Goal: Information Seeking & Learning: Find specific fact

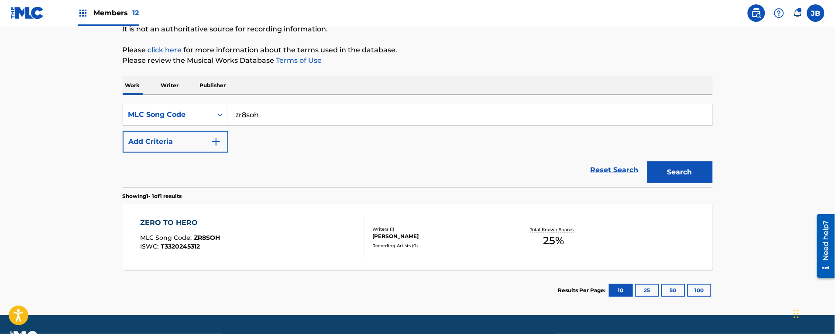
scroll to position [90, 0]
drag, startPoint x: 261, startPoint y: 108, endPoint x: 195, endPoint y: 114, distance: 66.2
click at [199, 112] on div "SearchWithCriteriadd1ce7b2-bb44-4ad0-87c4-4e250af89d64 MLC Song Code zr8soh" at bounding box center [418, 115] width 590 height 22
paste input "yd6vpt"
click at [647, 161] on button "Search" at bounding box center [679, 172] width 65 height 22
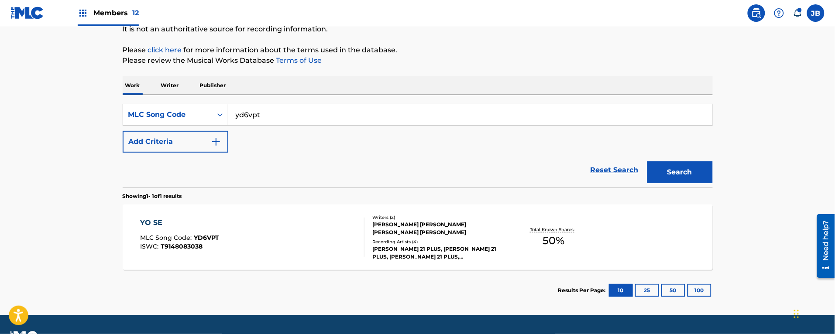
drag, startPoint x: 433, startPoint y: 107, endPoint x: 256, endPoint y: 84, distance: 178.7
click at [250, 86] on div "Work Writer Publisher SearchWithCriteriadd1ce7b2-bb44-4ad0-87c4-4e250af89d64 ML…" at bounding box center [418, 193] width 590 height 235
click at [445, 114] on input "yd6vpt" at bounding box center [470, 114] width 484 height 21
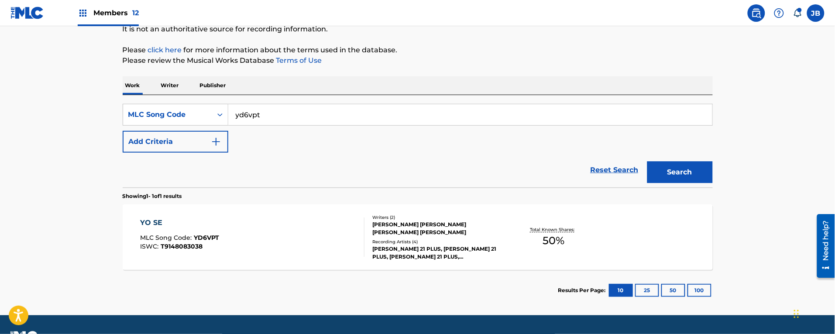
click at [445, 114] on input "yd6vpt" at bounding box center [470, 114] width 484 height 21
paste input "ad28ru"
click at [647, 161] on button "Search" at bounding box center [679, 172] width 65 height 22
drag, startPoint x: 336, startPoint y: 117, endPoint x: 128, endPoint y: 97, distance: 209.1
click at [128, 97] on div "SearchWithCriteriadd1ce7b2-bb44-4ad0-87c4-4e250af89d64 MLC Song Code ad28ru Add…" at bounding box center [418, 141] width 590 height 92
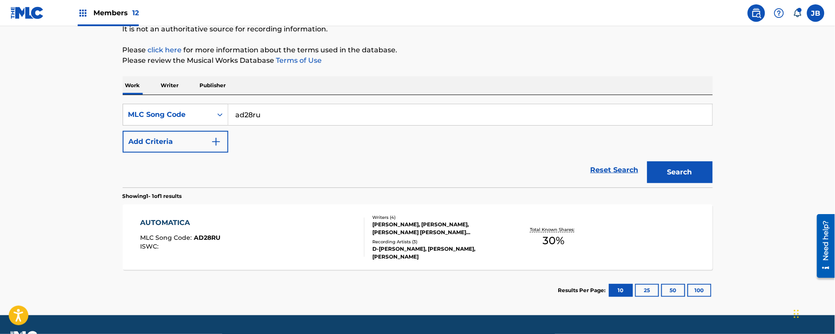
paste input "l2464s"
type input "l2464s"
click at [647, 161] on button "Search" at bounding box center [679, 172] width 65 height 22
click at [232, 215] on div "LA EX MLC Song Code : L2464S ISWC : Writers ( 4 ) [PERSON_NAME], [PERSON_NAME],…" at bounding box center [418, 237] width 590 height 65
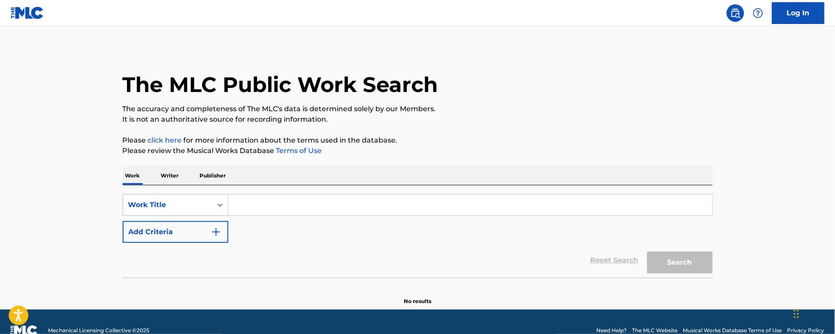
click at [203, 200] on div "Work Title" at bounding box center [167, 205] width 79 height 10
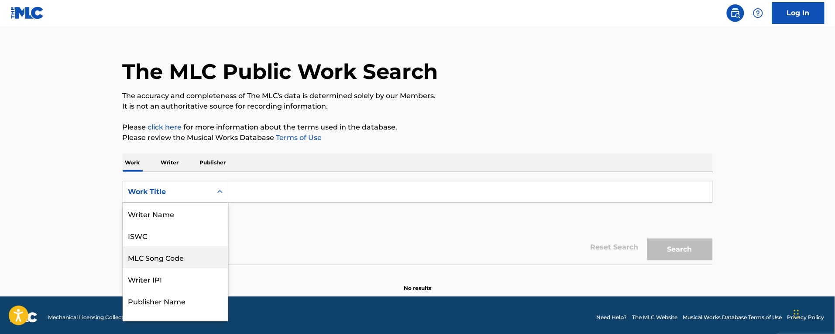
click at [169, 259] on div "MLC Song Code" at bounding box center [175, 257] width 105 height 22
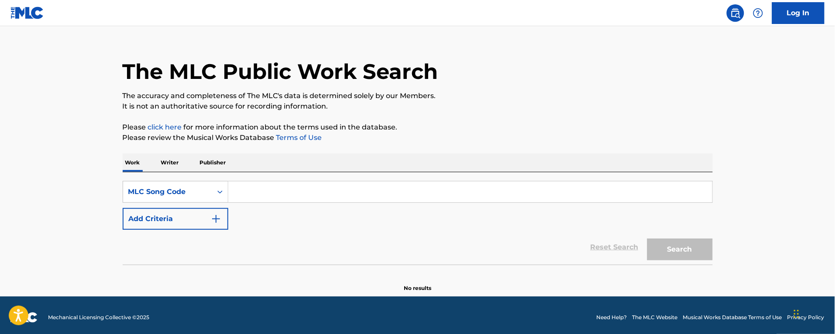
click at [284, 200] on input "Search Form" at bounding box center [470, 191] width 484 height 21
paste input "l2464s"
type input "l2464s"
click at [647, 239] on button "Search" at bounding box center [679, 250] width 65 height 22
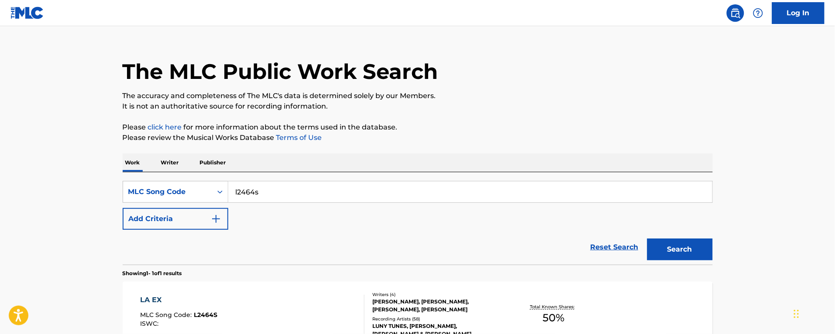
click at [290, 308] on div "LA EX MLC Song Code : L2464S ISWC :" at bounding box center [252, 314] width 224 height 39
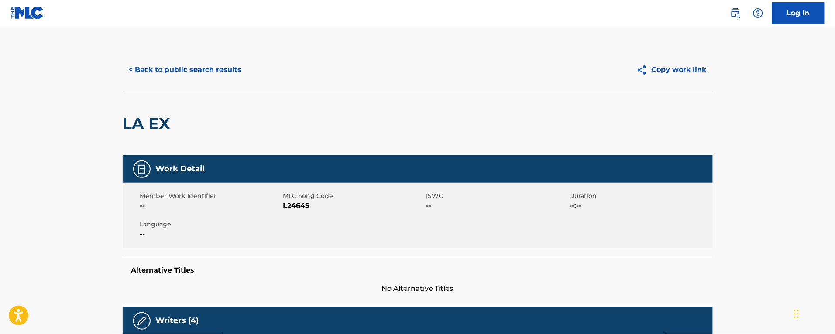
click at [168, 73] on button "< Back to public search results" at bounding box center [185, 70] width 125 height 22
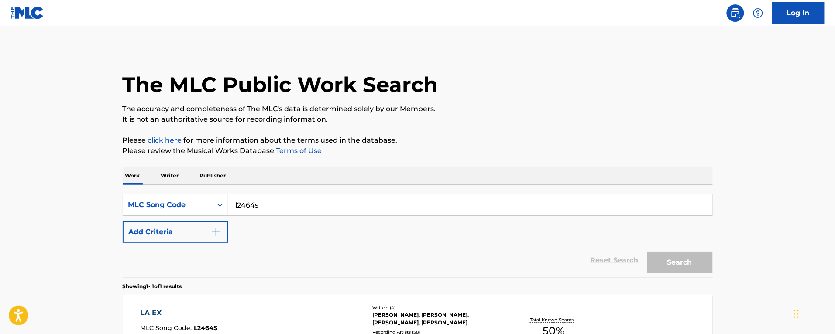
scroll to position [13, 0]
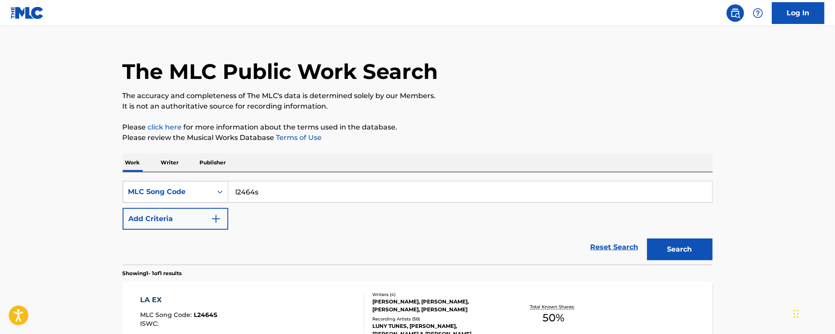
drag, startPoint x: 274, startPoint y: 191, endPoint x: 198, endPoint y: 191, distance: 75.9
click at [198, 191] on div "SearchWithCriteria64dd443e-931a-44e4-9310-0330947fc604 MLC Song Code l2464s" at bounding box center [418, 192] width 590 height 22
paste input "d4168q"
type input "d4168q"
click at [647, 239] on button "Search" at bounding box center [679, 250] width 65 height 22
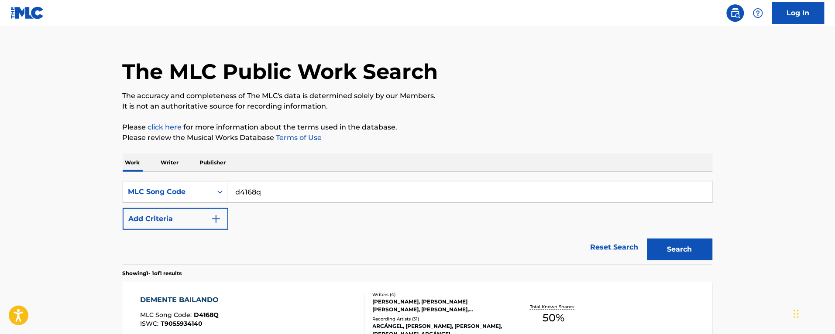
scroll to position [68, 0]
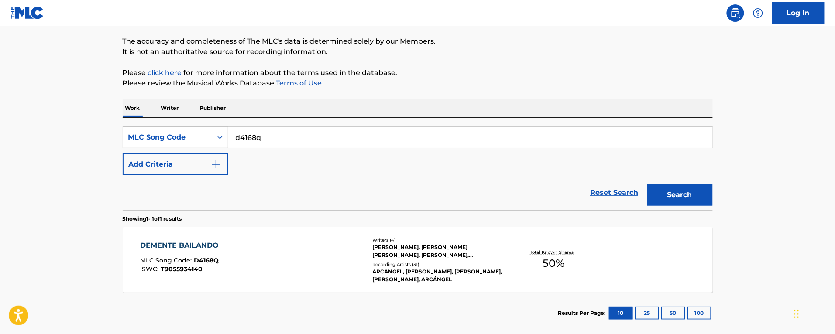
click at [319, 247] on div "DEMENTE BAILANDO MLC Song Code : D4168Q ISWC : T9055934140" at bounding box center [252, 259] width 224 height 39
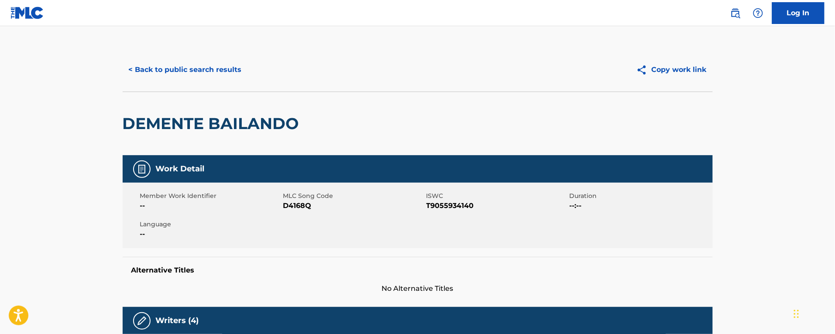
click at [187, 63] on button "< Back to public search results" at bounding box center [185, 70] width 125 height 22
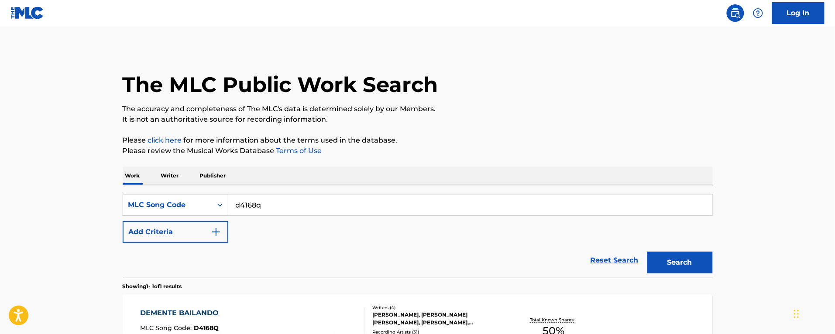
scroll to position [68, 0]
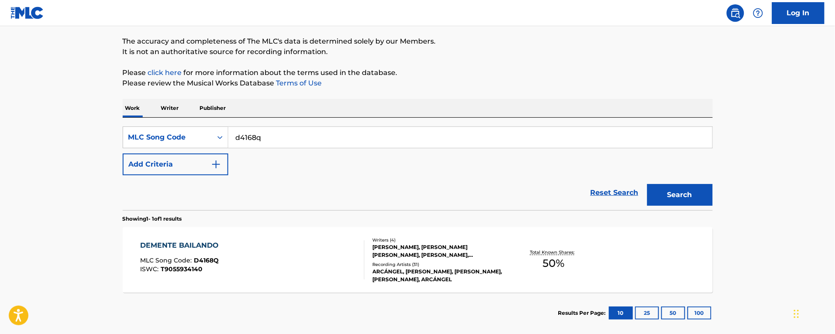
drag, startPoint x: 261, startPoint y: 127, endPoint x: 134, endPoint y: 108, distance: 127.9
click at [134, 108] on div "Work Writer Publisher SearchWithCriteria64dd443e-931a-44e4-9310-0330947fc604 ML…" at bounding box center [418, 216] width 590 height 235
paste input "f2559w"
type input "f2559w"
click at [647, 184] on button "Search" at bounding box center [679, 195] width 65 height 22
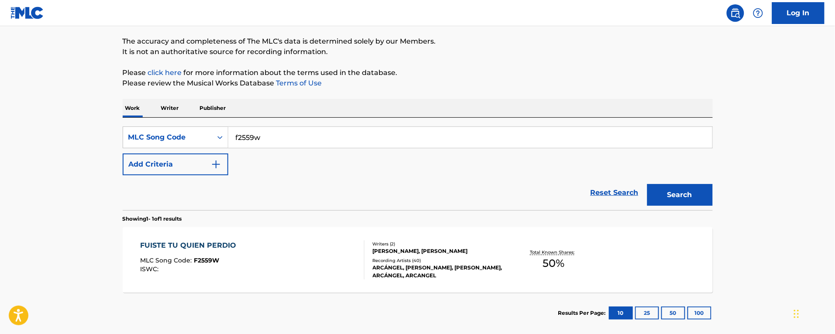
click at [325, 250] on div "FUISTE TU QUIEN PERDIO MLC Song Code : F2559W ISWC :" at bounding box center [252, 259] width 224 height 39
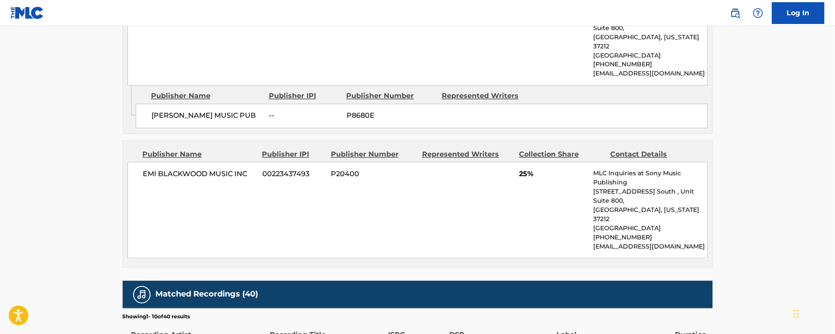
scroll to position [218, 0]
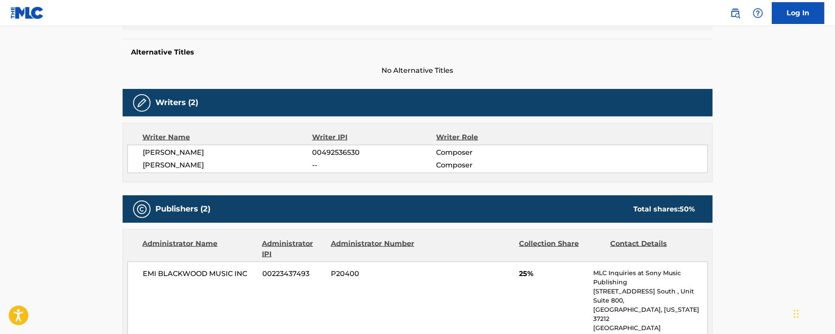
click at [186, 166] on span "[PERSON_NAME]" at bounding box center [227, 165] width 169 height 10
copy div "[PERSON_NAME]"
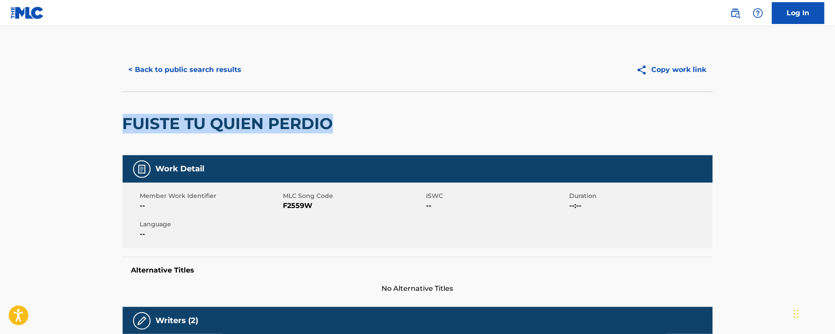
drag, startPoint x: 342, startPoint y: 119, endPoint x: 113, endPoint y: 136, distance: 228.8
click at [151, 127] on h2 "FUISTE TU QUIEN PERDIO" at bounding box center [230, 124] width 215 height 20
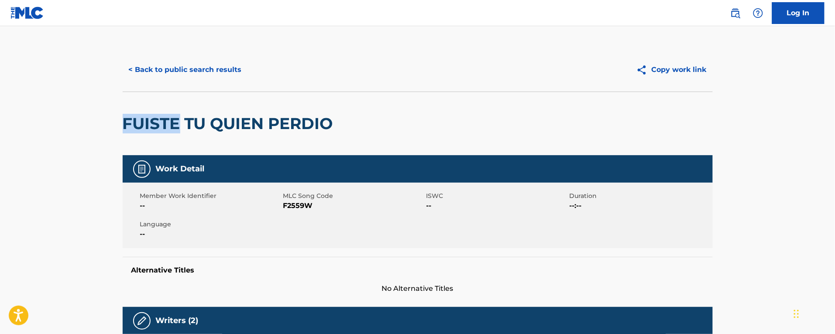
drag, startPoint x: 178, startPoint y: 127, endPoint x: 103, endPoint y: 120, distance: 75.8
copy h2 "FUISTE"
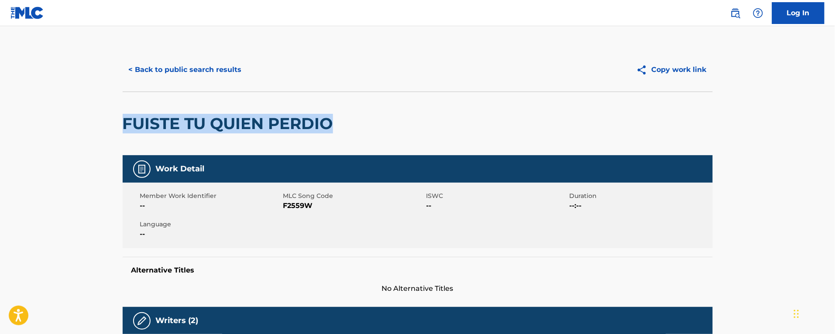
drag, startPoint x: 349, startPoint y: 121, endPoint x: 84, endPoint y: 129, distance: 265.4
copy h2 "FUISTE TU QUIEN PERDIO"
click at [157, 70] on button "< Back to public search results" at bounding box center [185, 70] width 125 height 22
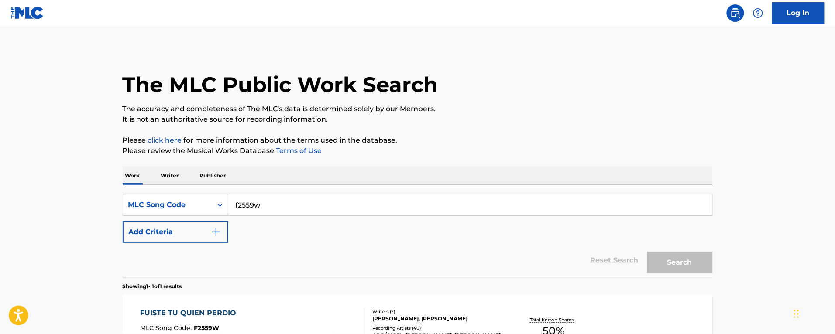
scroll to position [68, 0]
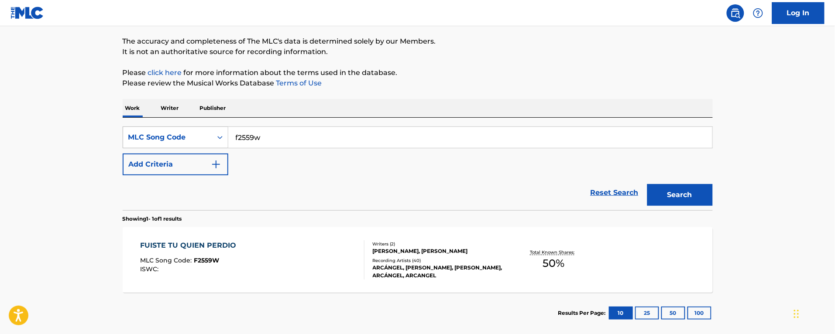
click at [167, 130] on div "MLC Song Code" at bounding box center [167, 137] width 89 height 17
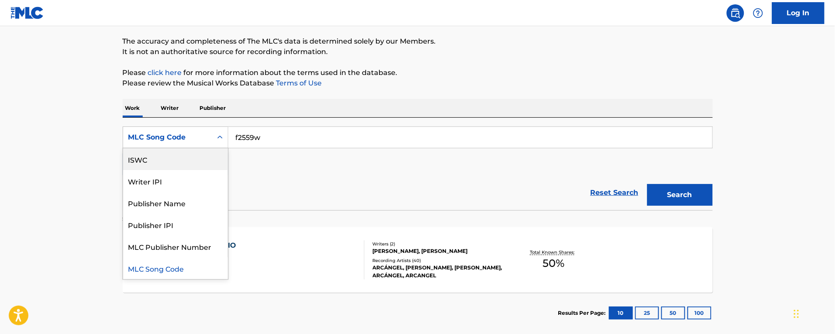
scroll to position [0, 0]
click at [165, 162] on div "Work Title" at bounding box center [175, 159] width 105 height 22
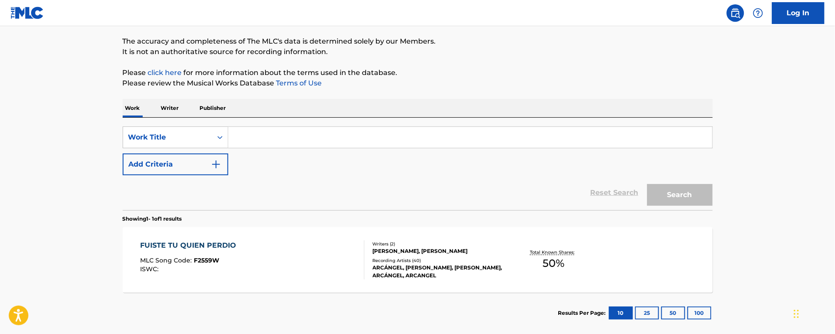
click at [273, 137] on input "Search Form" at bounding box center [470, 137] width 484 height 21
paste input "FUISTE TU QUIEN PERDIO"
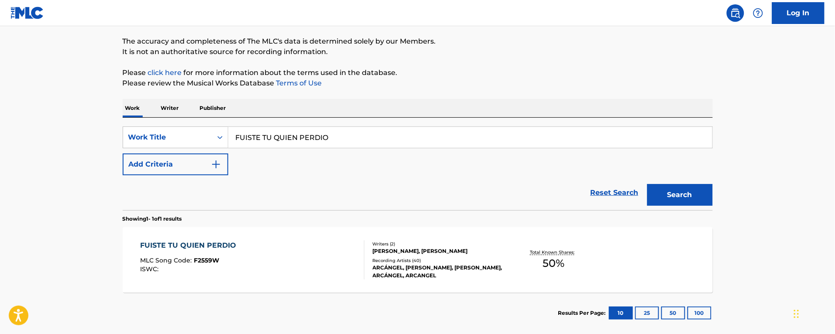
type input "FUISTE TU QUIEN PERDIO"
click at [647, 184] on button "Search" at bounding box center [679, 195] width 65 height 22
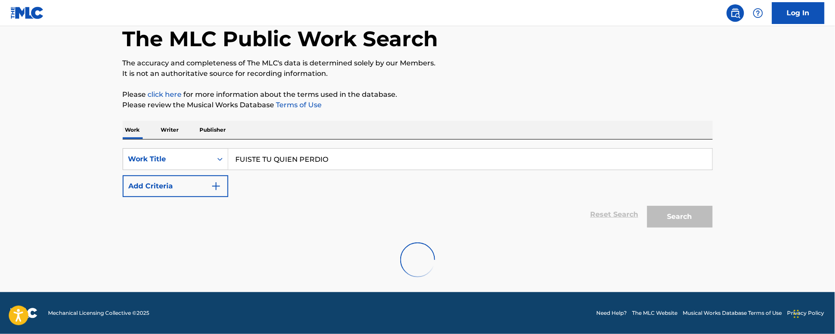
scroll to position [46, 0]
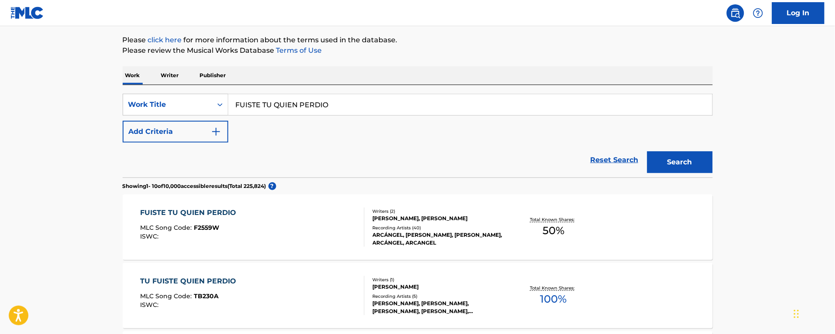
click at [323, 226] on div "FUISTE TU QUIEN PERDIO MLC Song Code : F2559W ISWC :" at bounding box center [252, 227] width 224 height 39
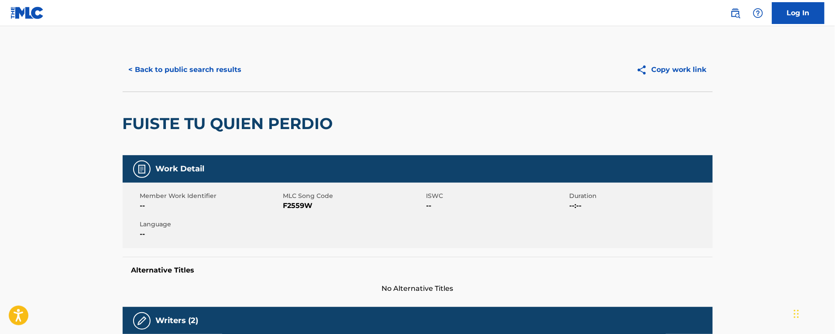
click at [146, 66] on button "< Back to public search results" at bounding box center [185, 70] width 125 height 22
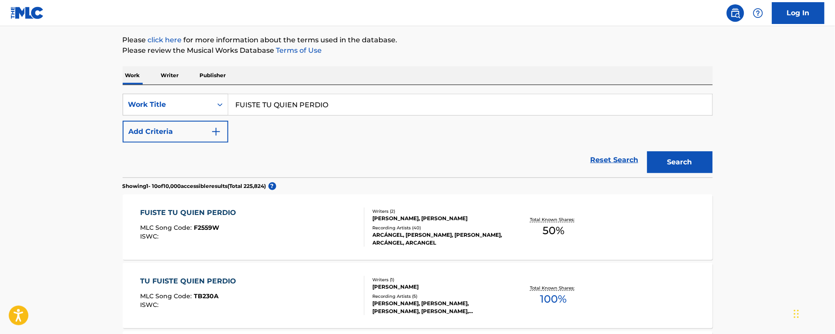
click at [176, 132] on button "Add Criteria" at bounding box center [176, 132] width 106 height 22
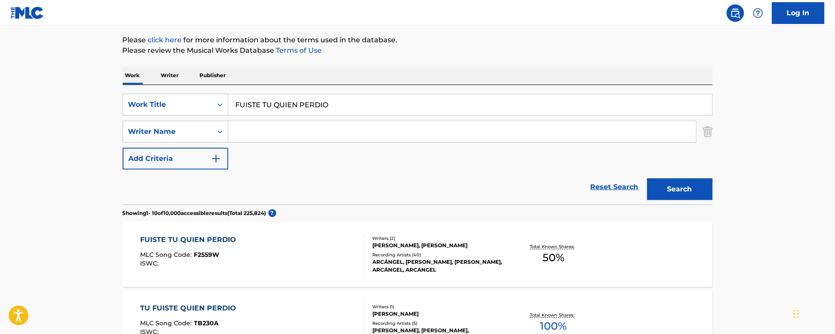
click at [253, 135] on input "Search Form" at bounding box center [462, 131] width 468 height 21
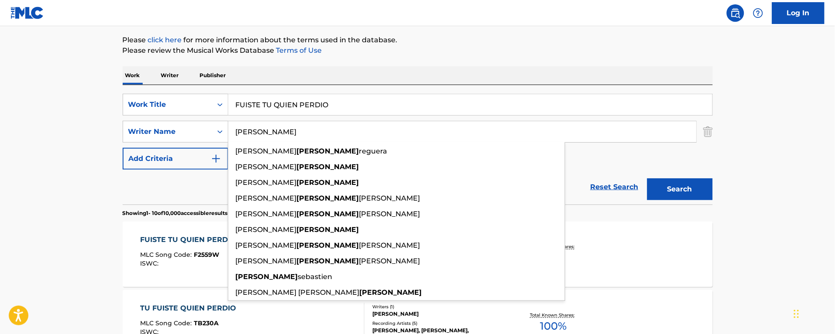
type input "[PERSON_NAME]"
click at [647, 178] on button "Search" at bounding box center [679, 189] width 65 height 22
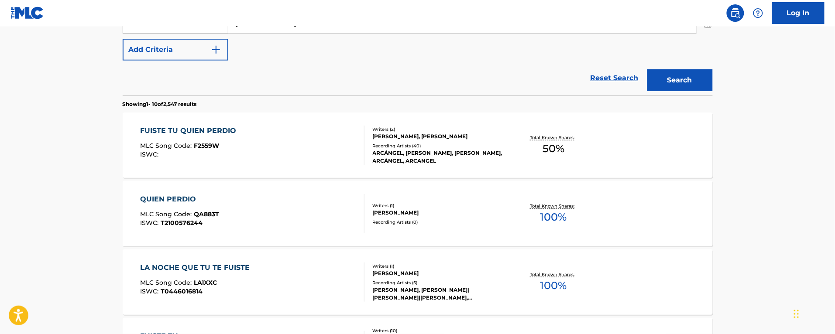
scroll to position [264, 0]
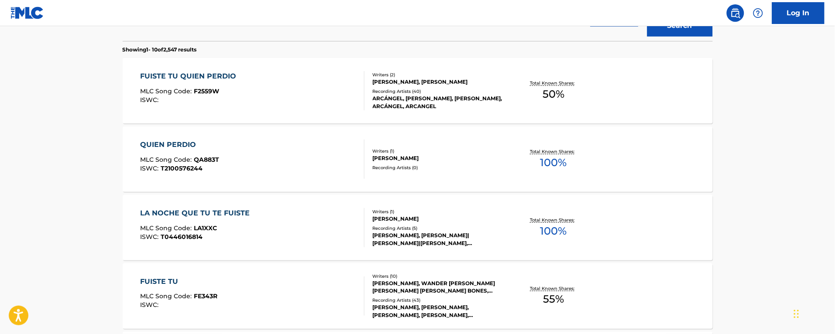
click at [295, 234] on div "LA NOCHE QUE TU TE FUISTE MLC Song Code : LA1XXC ISWC : T0446016814" at bounding box center [252, 227] width 224 height 39
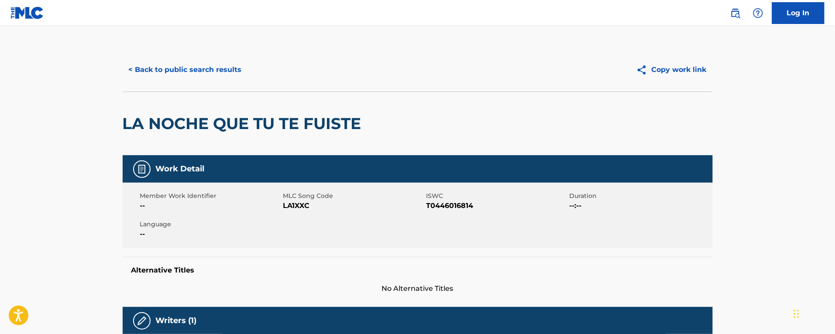
click at [168, 70] on button "< Back to public search results" at bounding box center [185, 70] width 125 height 22
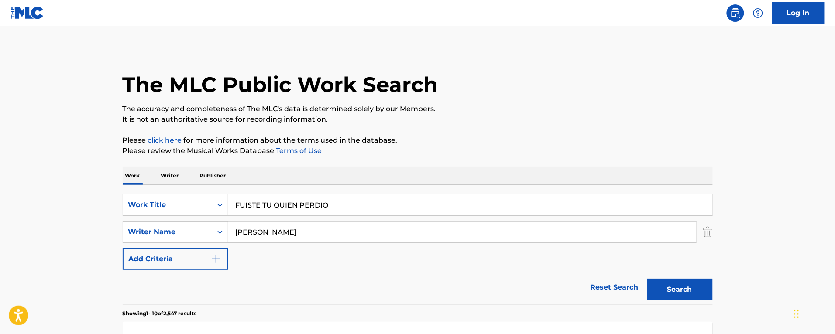
click at [177, 180] on p "Writer" at bounding box center [169, 176] width 23 height 18
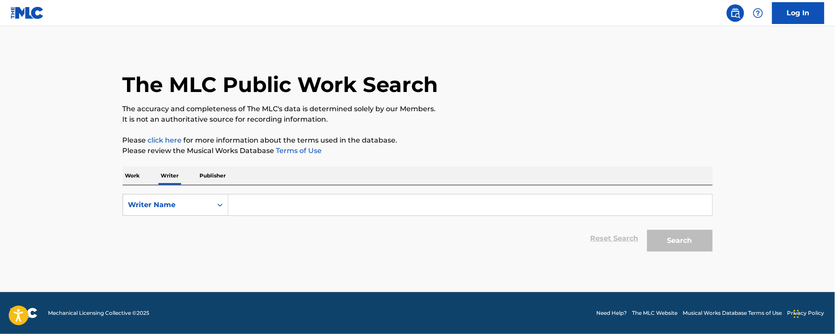
click at [250, 211] on input "Search Form" at bounding box center [470, 205] width 484 height 21
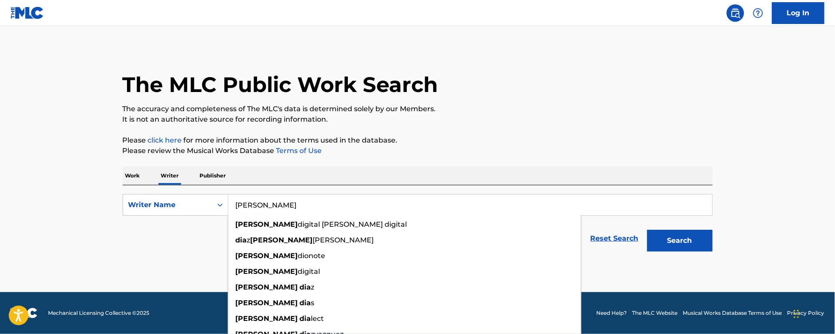
type input "[PERSON_NAME]"
click at [647, 230] on button "Search" at bounding box center [679, 241] width 65 height 22
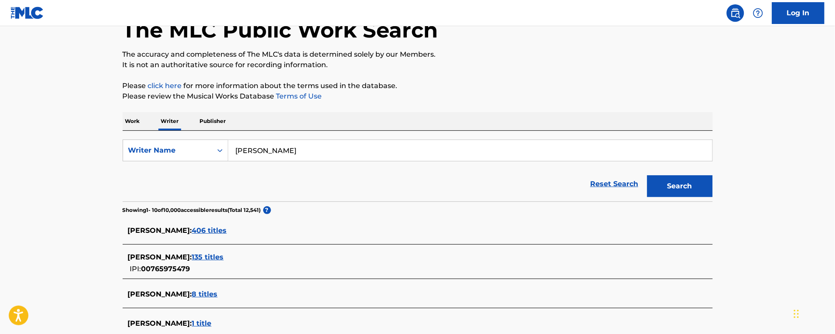
scroll to position [109, 0]
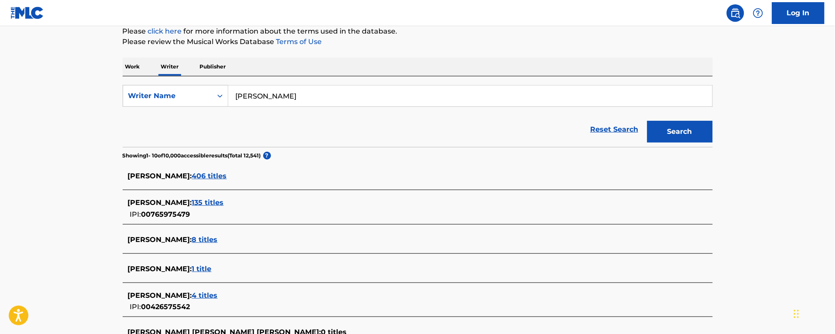
click at [204, 180] on span "406 titles" at bounding box center [209, 176] width 35 height 8
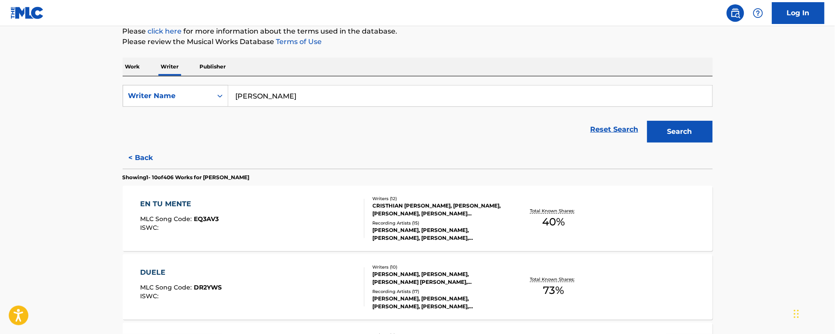
click at [285, 227] on div "EN TU MENTE MLC Song Code : EQ3AV3 ISWC :" at bounding box center [252, 218] width 224 height 39
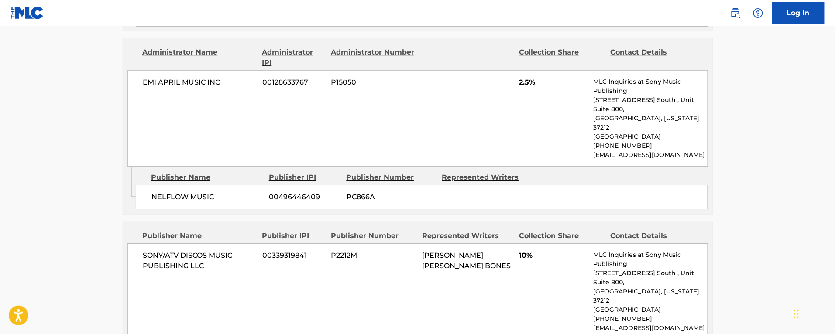
scroll to position [1036, 0]
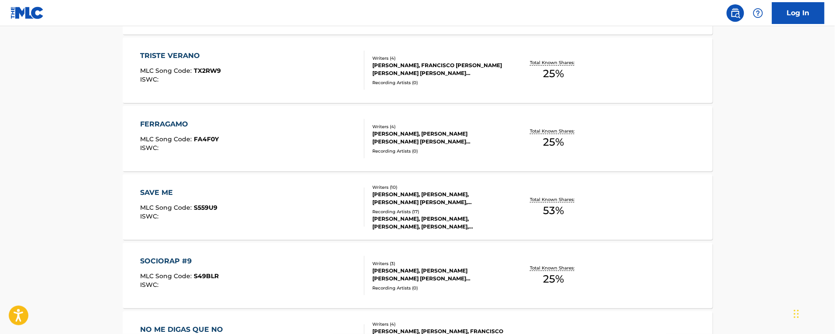
scroll to position [734, 0]
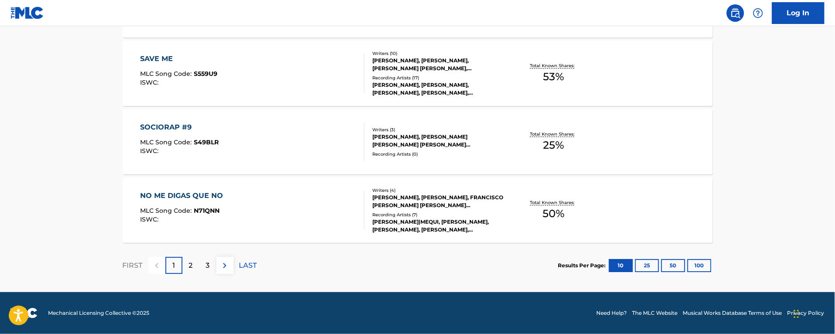
click at [189, 264] on p "2" at bounding box center [191, 265] width 4 height 10
click at [309, 146] on div "LUCKY MLC Song Code : LF88NH ISWC :" at bounding box center [252, 141] width 224 height 39
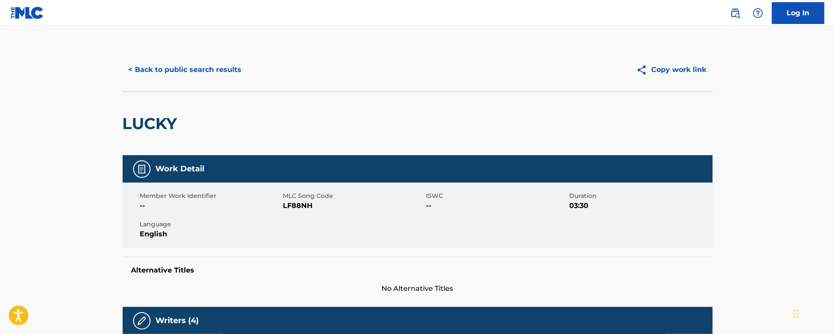
click at [169, 71] on button "< Back to public search results" at bounding box center [185, 70] width 125 height 22
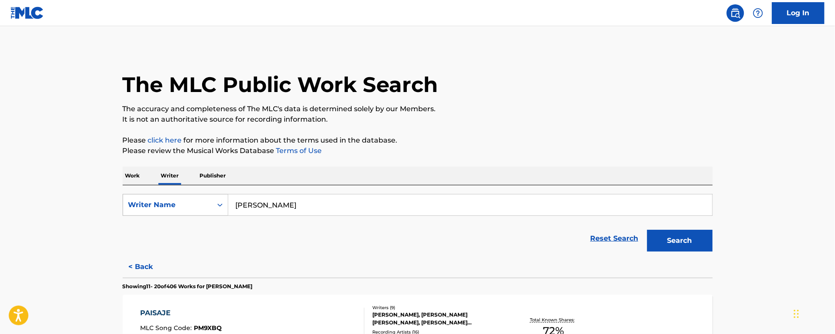
click at [161, 200] on div "Writer Name" at bounding box center [167, 205] width 79 height 10
click at [143, 177] on div "Work Writer Publisher" at bounding box center [418, 176] width 590 height 18
click at [130, 175] on p "Work" at bounding box center [133, 176] width 20 height 18
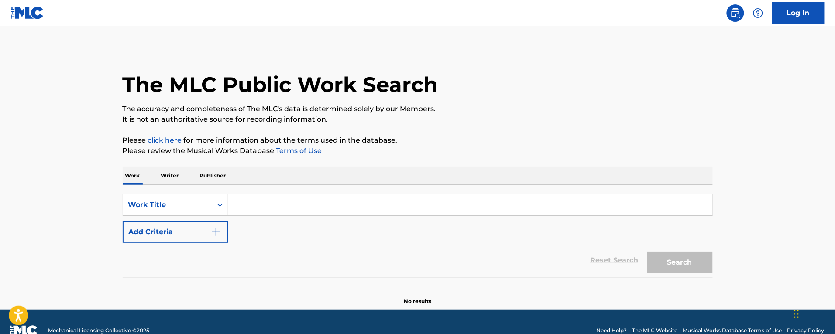
click at [270, 210] on input "Search Form" at bounding box center [470, 205] width 484 height 21
paste input "Soldado Y [PERSON_NAME]"
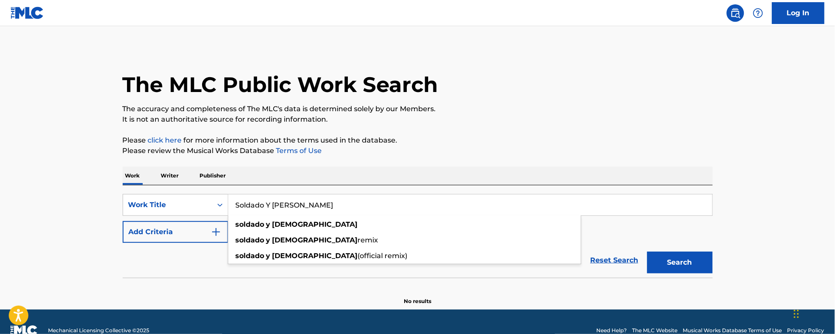
type input "Soldado Y [PERSON_NAME]"
click at [647, 252] on button "Search" at bounding box center [679, 263] width 65 height 22
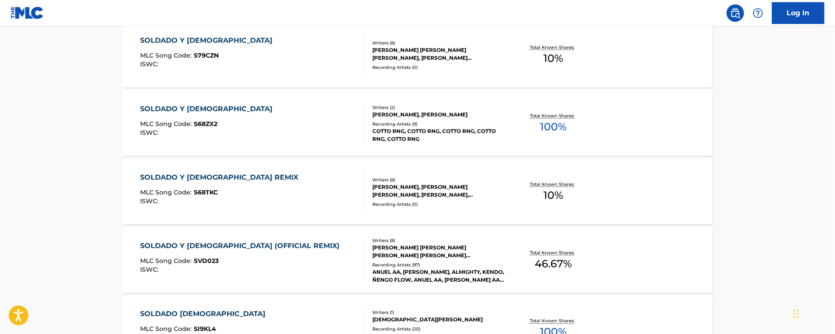
scroll to position [218, 0]
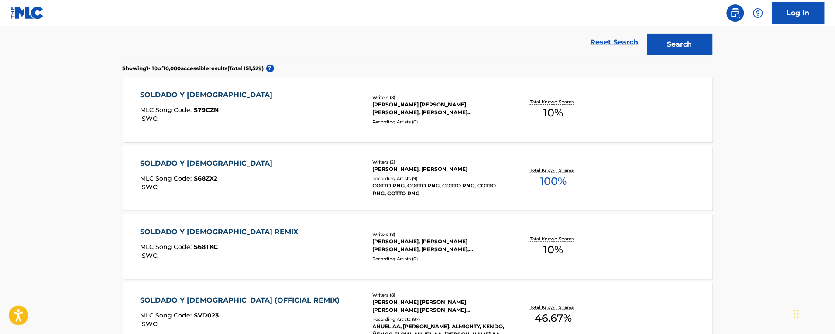
click at [53, 154] on main "The MLC Public Work Search The accuracy and completeness of The MLC's data is d…" at bounding box center [417, 308] width 835 height 1000
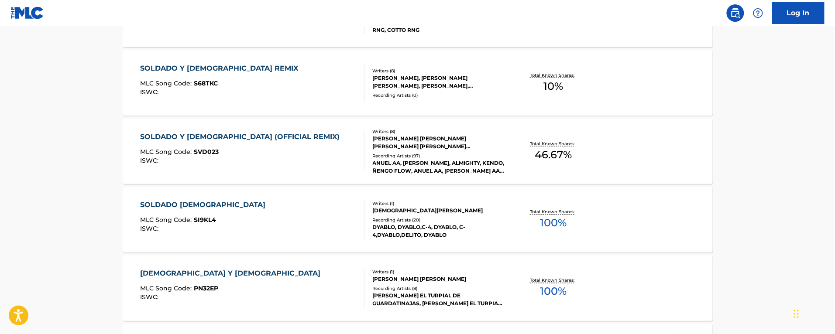
scroll to position [327, 0]
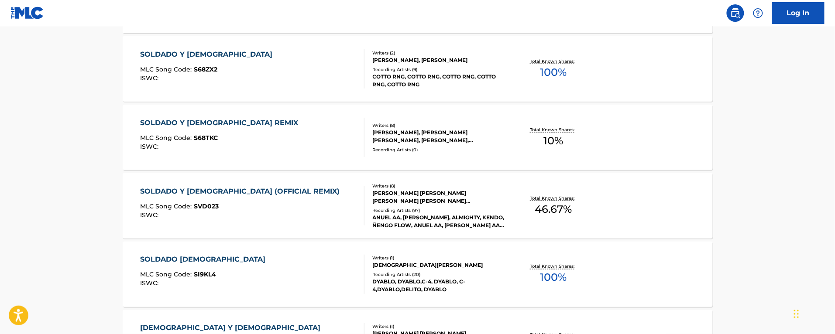
click at [321, 209] on div "SOLDADO Y [PERSON_NAME] (OFFICIAL REMIX) MLC Song Code : SVD023 ISWC :" at bounding box center [252, 205] width 224 height 39
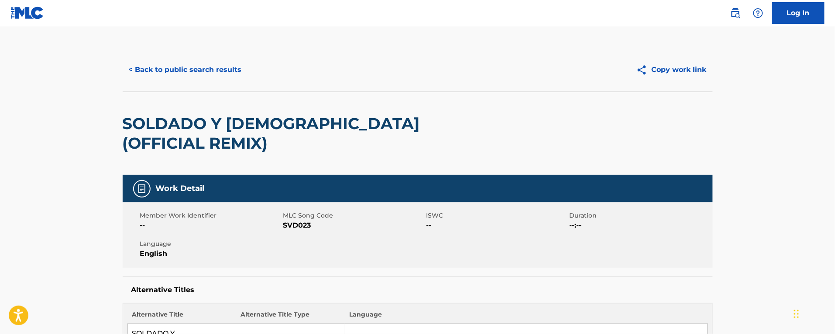
click at [189, 67] on button "< Back to public search results" at bounding box center [185, 70] width 125 height 22
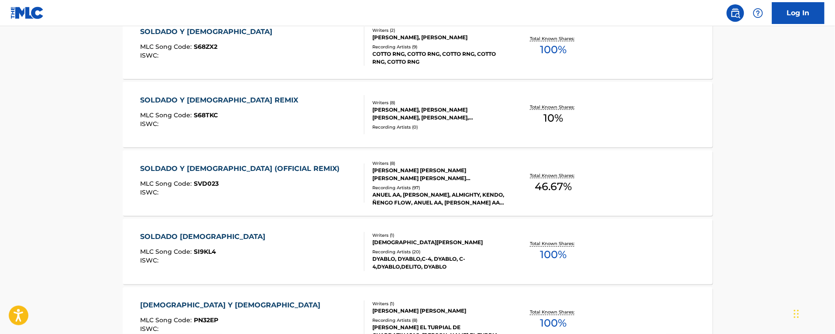
scroll to position [241, 0]
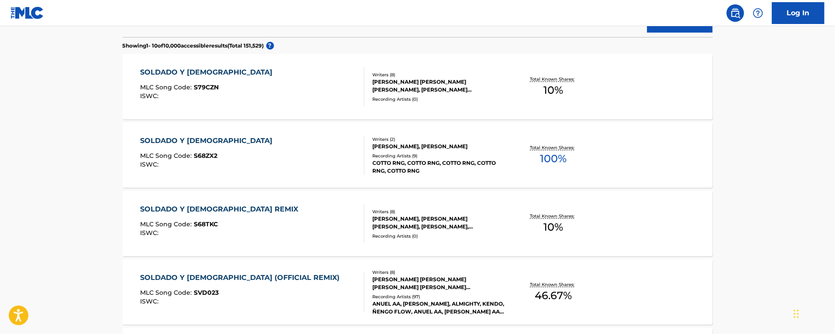
click at [311, 161] on div "SOLDADO Y [PERSON_NAME] MLC Song Code : S68ZX2 ISWC :" at bounding box center [252, 155] width 224 height 39
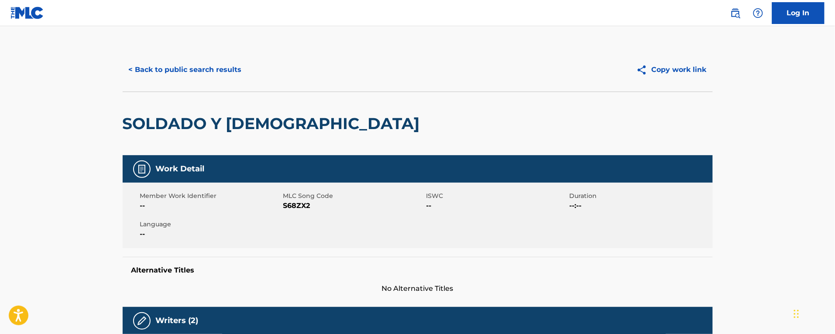
click at [200, 72] on button "< Back to public search results" at bounding box center [185, 70] width 125 height 22
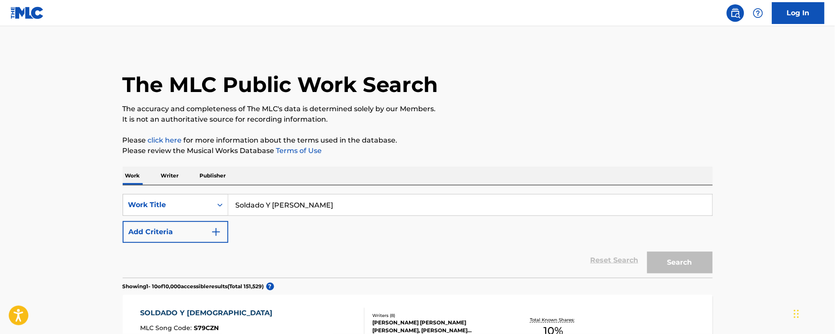
scroll to position [263, 0]
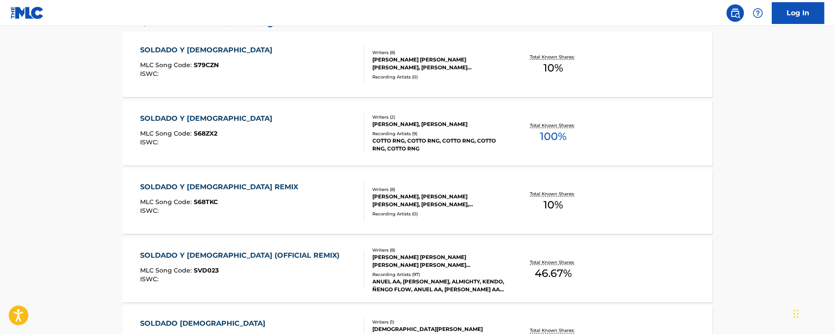
click at [302, 198] on div "SOLDADO Y [PERSON_NAME] REMIX MLC Song Code : S68TKC ISWC :" at bounding box center [252, 201] width 224 height 39
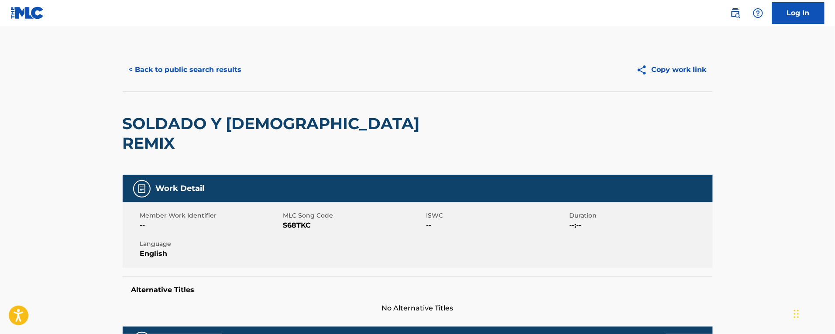
click at [147, 60] on button "< Back to public search results" at bounding box center [185, 70] width 125 height 22
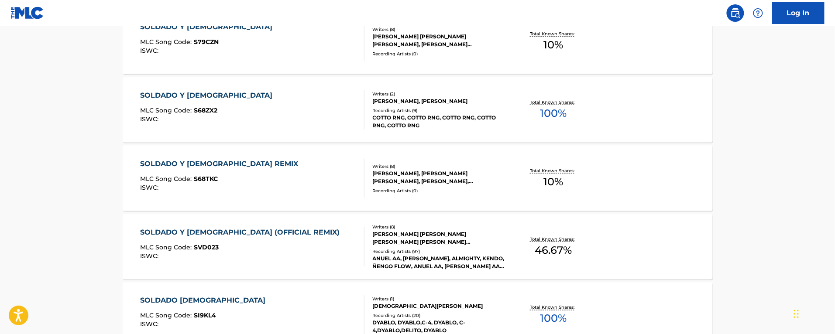
scroll to position [177, 0]
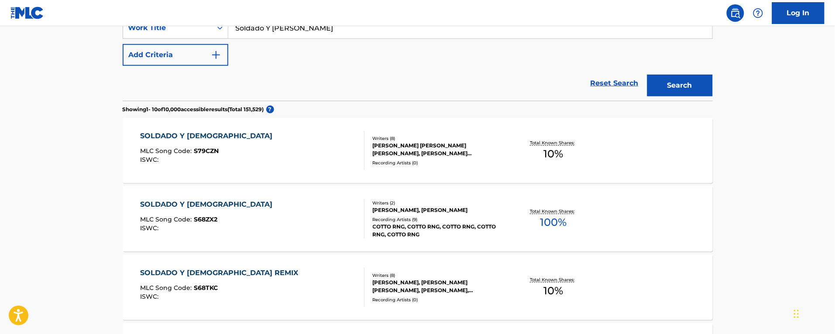
click at [302, 147] on div "SOLDADO Y [PERSON_NAME] MLC Song Code : S79CZN ISWC :" at bounding box center [252, 150] width 224 height 39
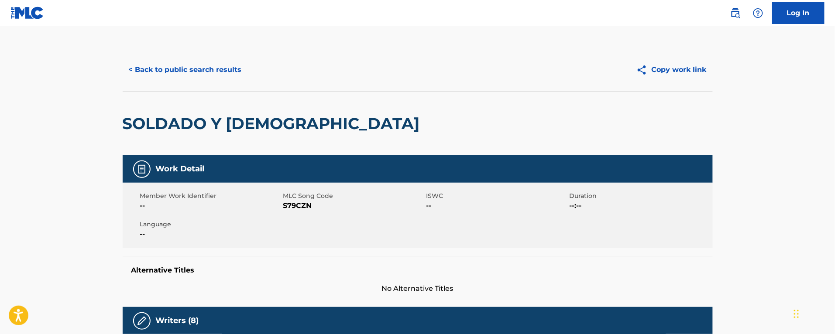
click at [188, 75] on button "< Back to public search results" at bounding box center [185, 70] width 125 height 22
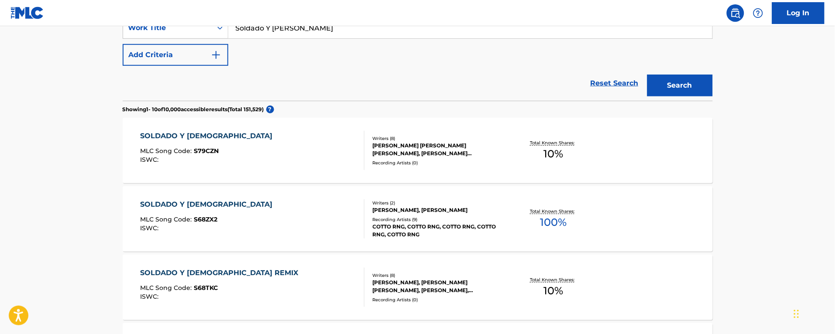
scroll to position [286, 0]
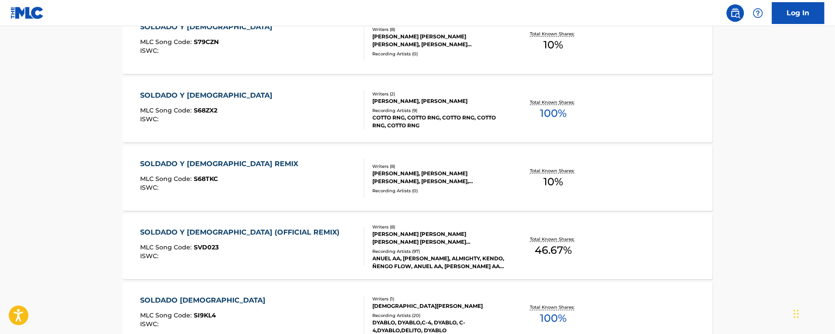
click at [392, 243] on div "[PERSON_NAME] [PERSON_NAME] [PERSON_NAME] [PERSON_NAME] [PERSON_NAME] [PERSON_N…" at bounding box center [439, 238] width 132 height 16
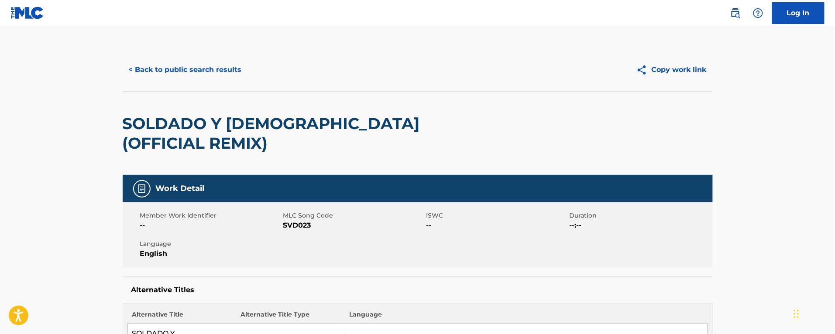
scroll to position [218, 0]
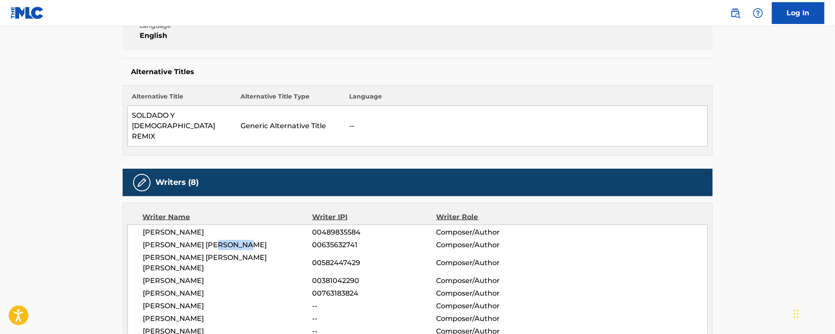
drag, startPoint x: 247, startPoint y: 215, endPoint x: 216, endPoint y: 214, distance: 31.0
click at [216, 240] on span "[PERSON_NAME] [PERSON_NAME]" at bounding box center [227, 245] width 169 height 10
copy span "[PERSON_NAME]"
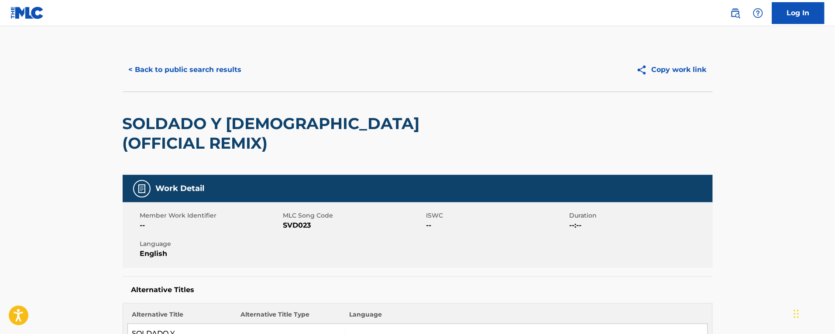
click at [163, 75] on button "< Back to public search results" at bounding box center [185, 70] width 125 height 22
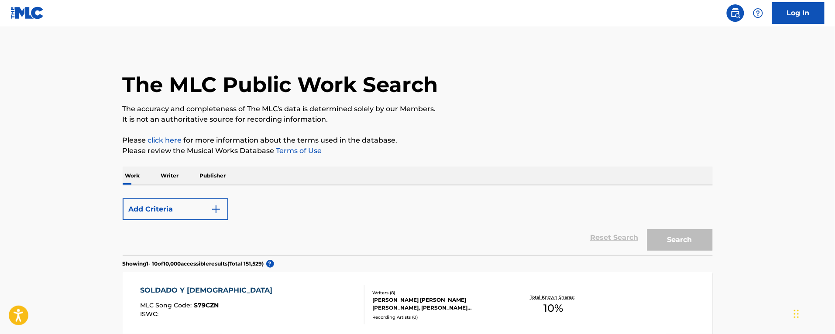
scroll to position [309, 0]
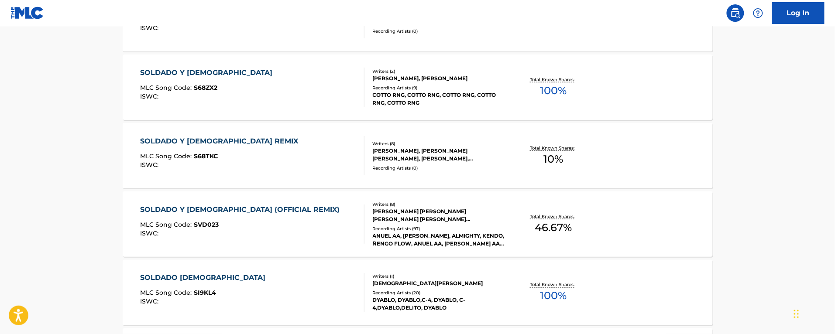
click at [311, 171] on div "SOLDADO Y [PERSON_NAME] REMIX MLC Song Code : S68TKC ISWC :" at bounding box center [252, 155] width 224 height 39
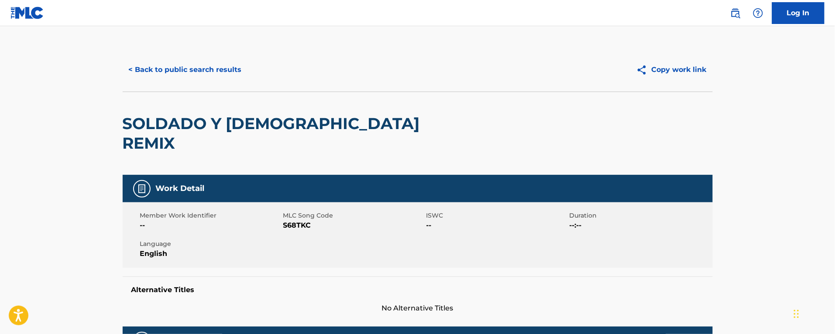
click at [150, 71] on button "< Back to public search results" at bounding box center [185, 70] width 125 height 22
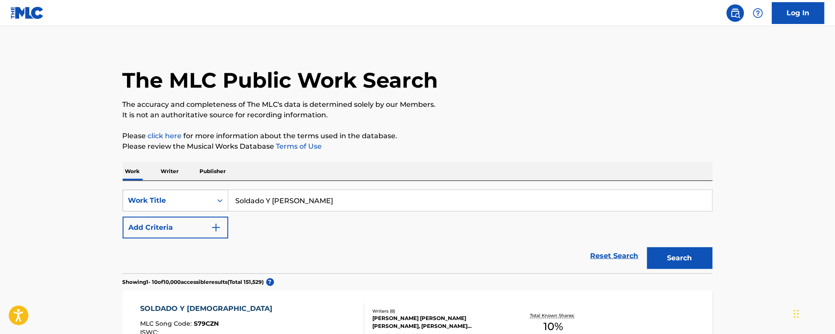
click at [180, 202] on div "Work Title" at bounding box center [167, 200] width 79 height 10
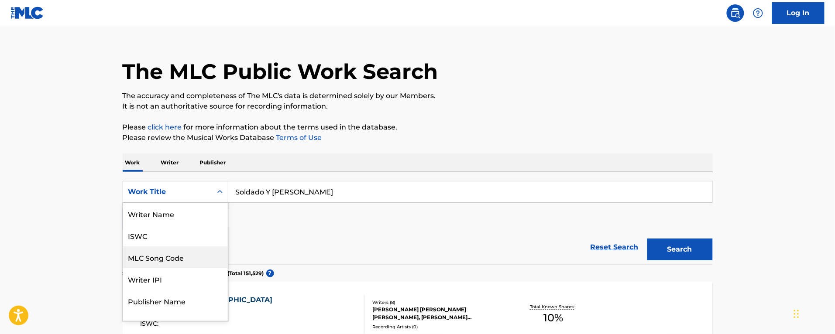
click at [180, 265] on div "MLC Song Code" at bounding box center [175, 257] width 105 height 22
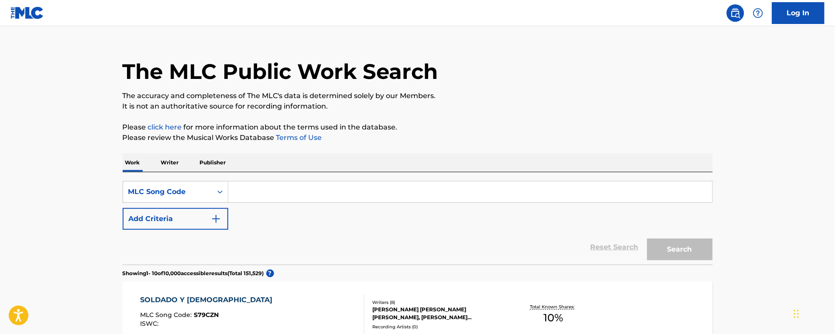
click at [317, 199] on input "Search Form" at bounding box center [470, 191] width 484 height 21
paste input "cc81z6"
type input "cc81z6"
click at [647, 239] on button "Search" at bounding box center [679, 250] width 65 height 22
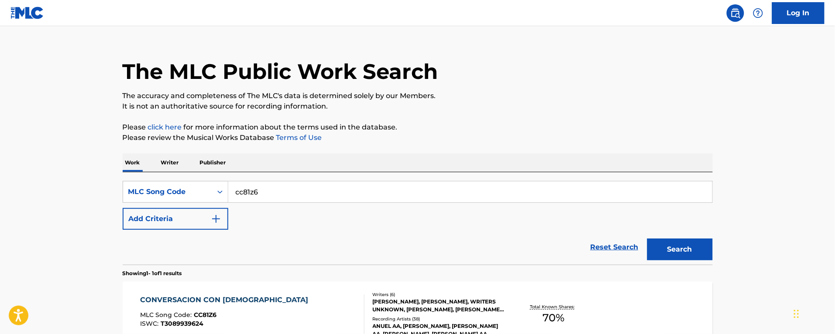
scroll to position [113, 0]
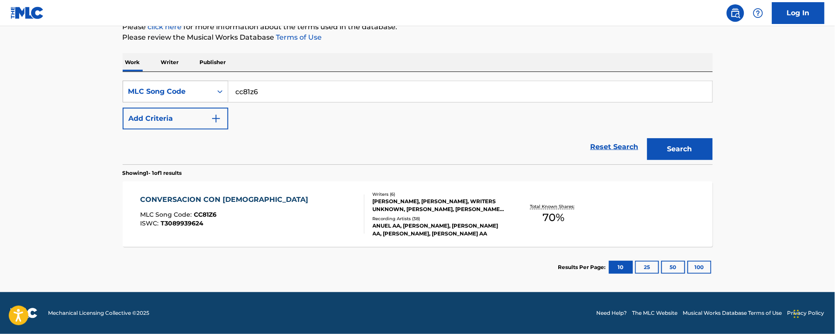
click at [175, 92] on div "MLC Song Code" at bounding box center [167, 91] width 79 height 10
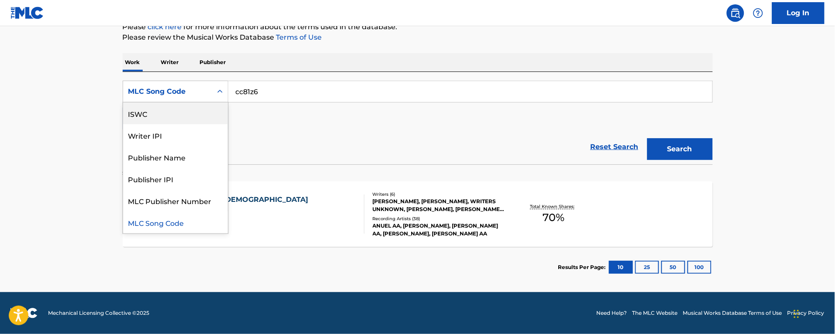
scroll to position [0, 0]
click at [164, 116] on div "Work Title" at bounding box center [175, 114] width 105 height 22
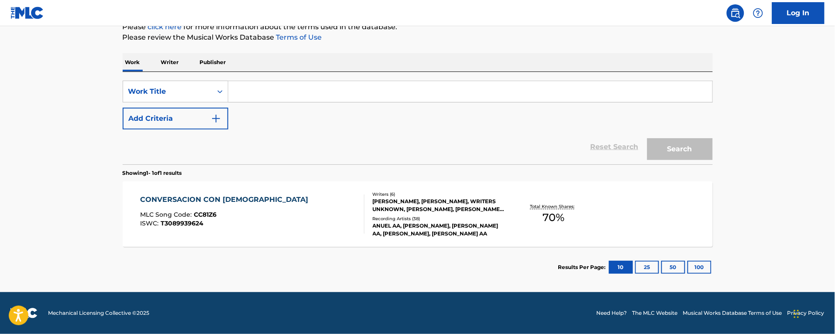
click at [317, 90] on input "Search Form" at bounding box center [470, 91] width 484 height 21
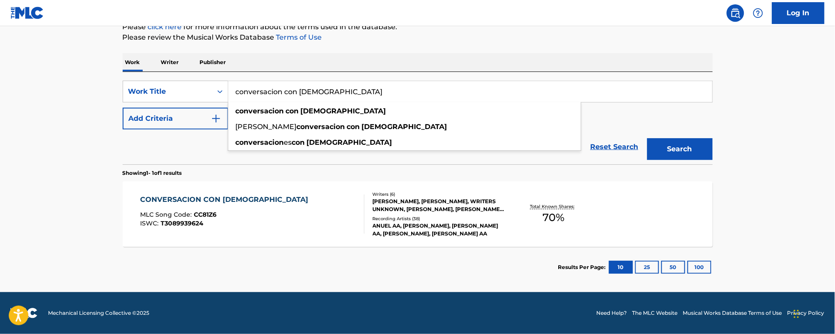
type input "conversacion con [DEMOGRAPHIC_DATA]"
click at [68, 108] on main "The MLC Public Work Search The accuracy and completeness of The MLC's data is d…" at bounding box center [417, 103] width 835 height 380
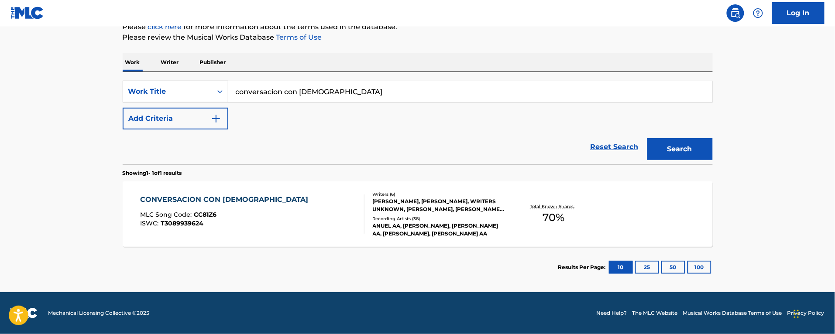
click at [700, 151] on button "Search" at bounding box center [679, 149] width 65 height 22
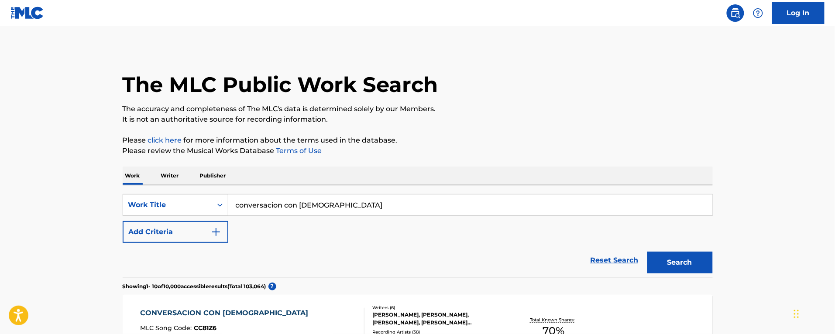
scroll to position [164, 0]
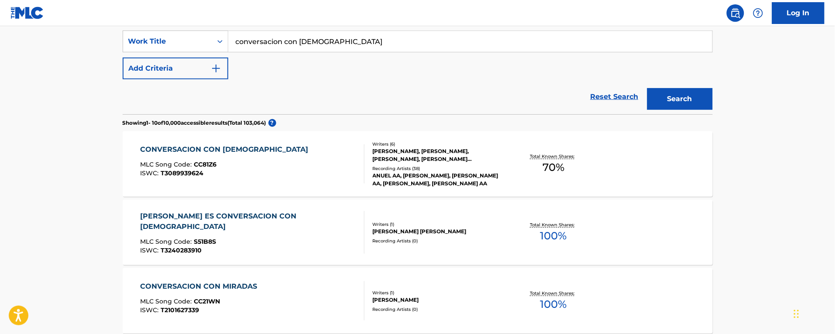
click at [332, 180] on div "CONVERSACION CON [DEMOGRAPHIC_DATA] MLC Song Code : CC81Z6 ISWC : T3089939624" at bounding box center [252, 163] width 224 height 39
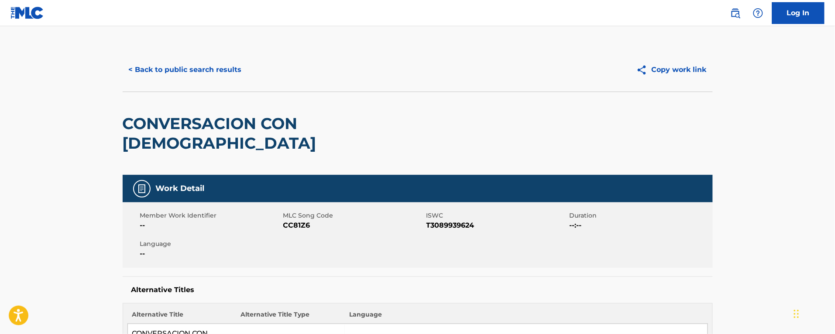
click at [165, 60] on button "< Back to public search results" at bounding box center [185, 70] width 125 height 22
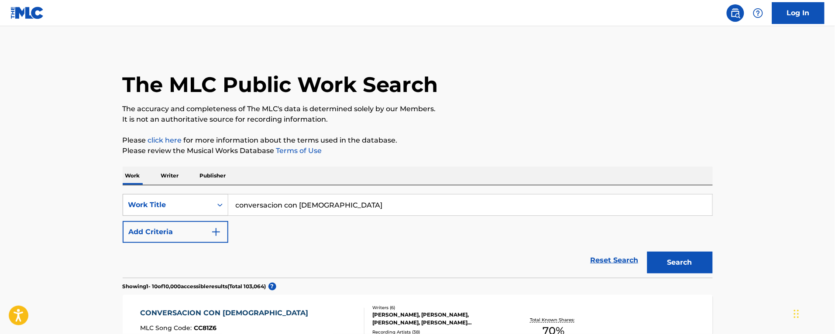
click at [176, 202] on div "Work Title" at bounding box center [167, 205] width 79 height 10
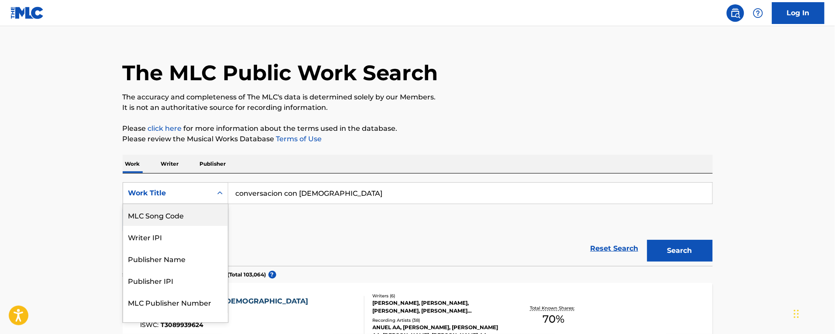
scroll to position [13, 0]
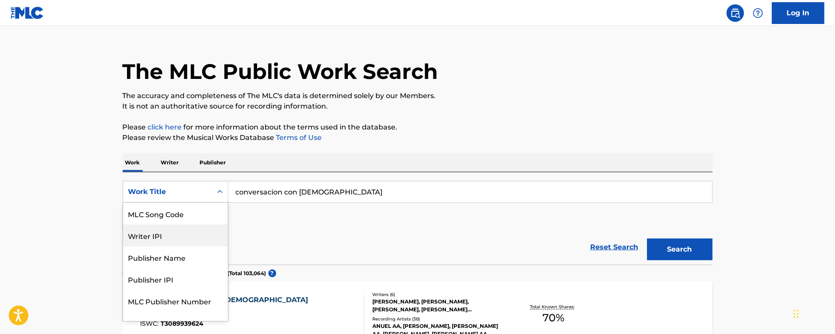
click at [182, 221] on div "MLC Song Code" at bounding box center [175, 214] width 105 height 22
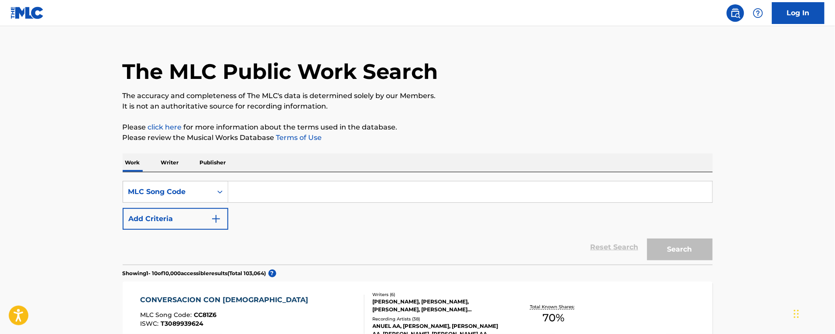
click at [280, 193] on input "Search Form" at bounding box center [470, 191] width 484 height 21
paste input "avbp7w"
type input "avbp7w"
click at [647, 239] on button "Search" at bounding box center [679, 250] width 65 height 22
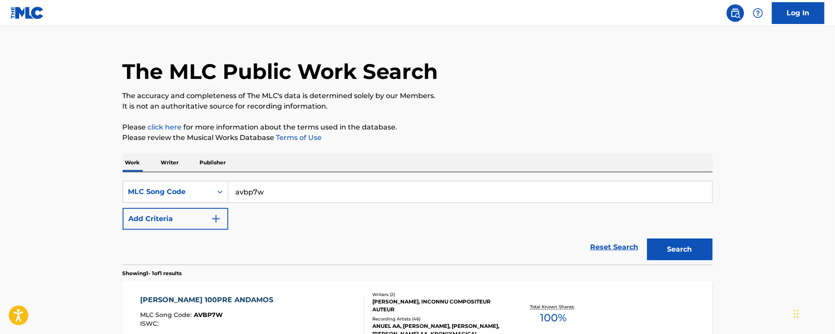
scroll to position [68, 0]
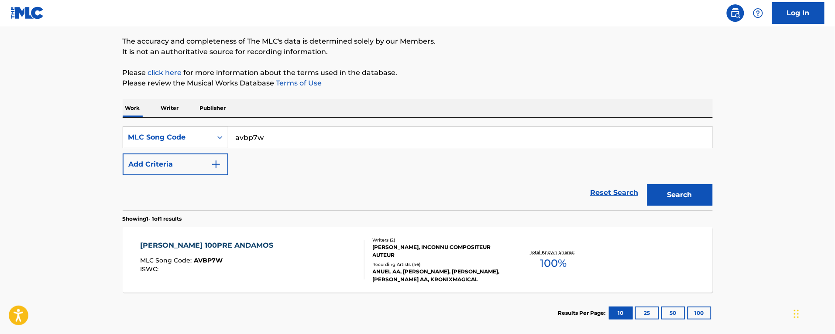
click at [305, 243] on div "[PERSON_NAME] 100PRE ANDAMOS MLC Song Code : AVBP7W ISWC :" at bounding box center [252, 259] width 224 height 39
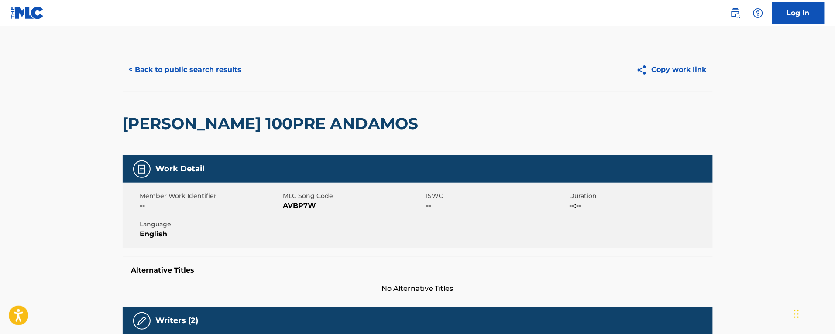
click at [150, 75] on button "< Back to public search results" at bounding box center [185, 70] width 125 height 22
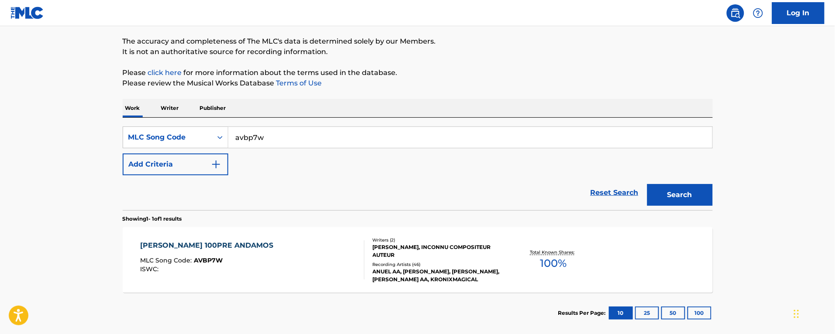
drag, startPoint x: 286, startPoint y: 136, endPoint x: 122, endPoint y: 108, distance: 166.5
click at [123, 108] on div "Work Writer Publisher SearchWithCriteria1c17e1d3-01f1-4557-8f1a-699221590c94 ML…" at bounding box center [418, 216] width 590 height 235
paste input "db7s70"
type input "db7s70"
click at [647, 184] on button "Search" at bounding box center [679, 195] width 65 height 22
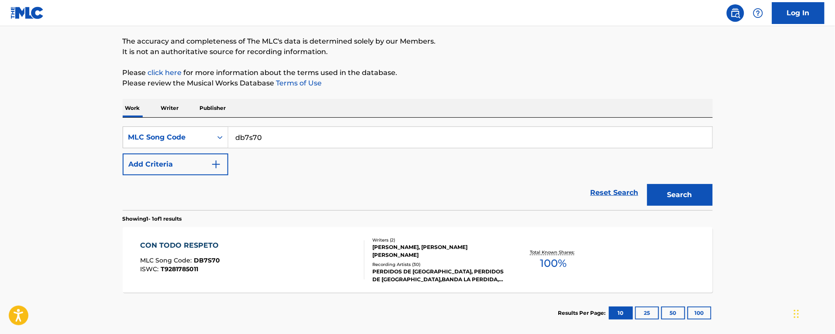
click at [280, 251] on div "CON TODO RESPETO MLC Song Code : DB7S70 ISWC : T9281785011" at bounding box center [252, 259] width 224 height 39
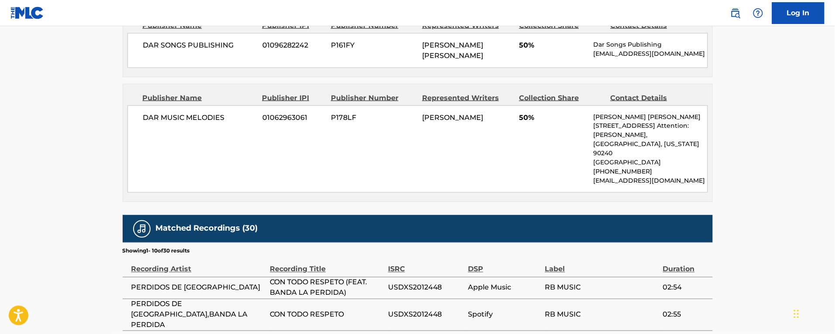
scroll to position [327, 0]
